Goal: Communication & Community: Share content

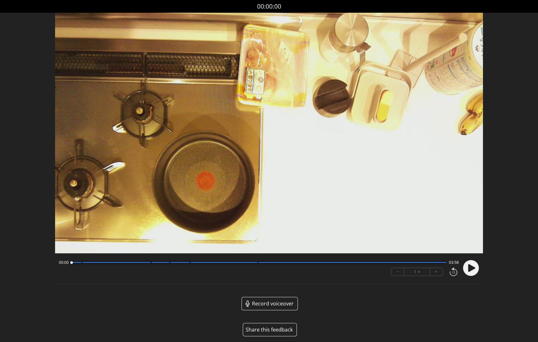
click at [265, 328] on button "Share this feedback" at bounding box center [270, 329] width 54 height 13
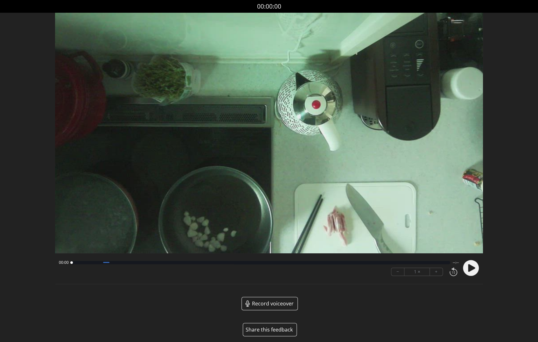
click at [279, 333] on button "Share this feedback" at bounding box center [270, 329] width 54 height 13
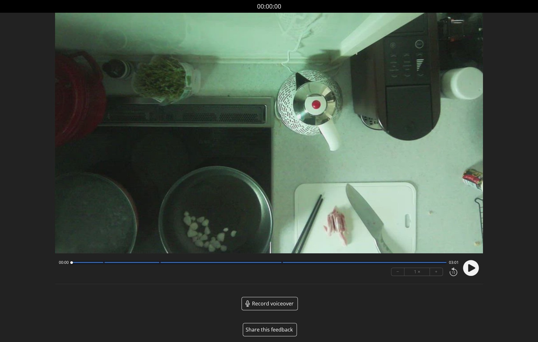
click at [280, 334] on button "Share this feedback" at bounding box center [270, 329] width 54 height 13
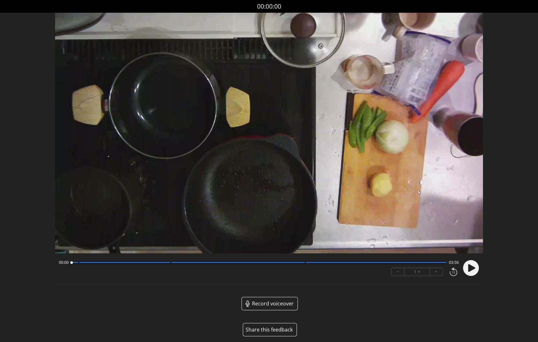
click at [281, 330] on button "Share this feedback" at bounding box center [270, 329] width 54 height 13
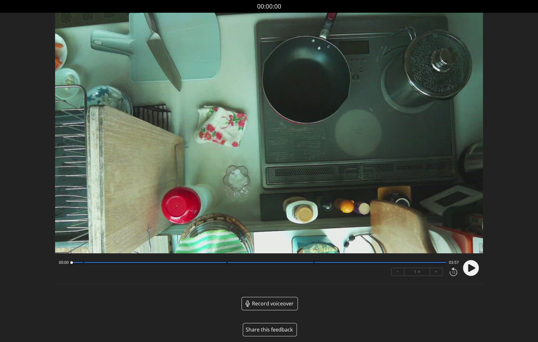
click at [277, 330] on button "Share this feedback" at bounding box center [270, 329] width 54 height 13
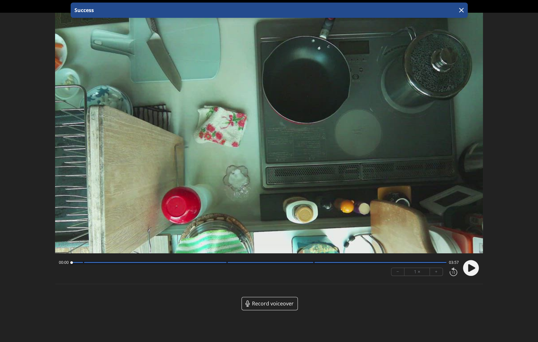
click at [140, 304] on div "Record voiceover" at bounding box center [269, 309] width 428 height 24
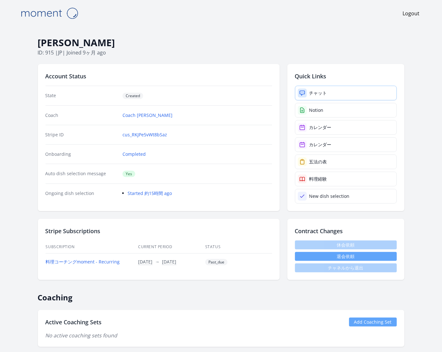
click at [341, 95] on link "チャット" at bounding box center [346, 93] width 102 height 15
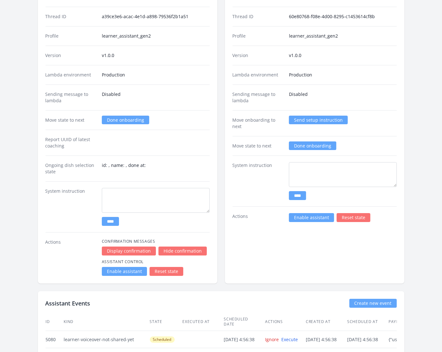
scroll to position [1094, 0]
